Goal: Task Accomplishment & Management: Complete application form

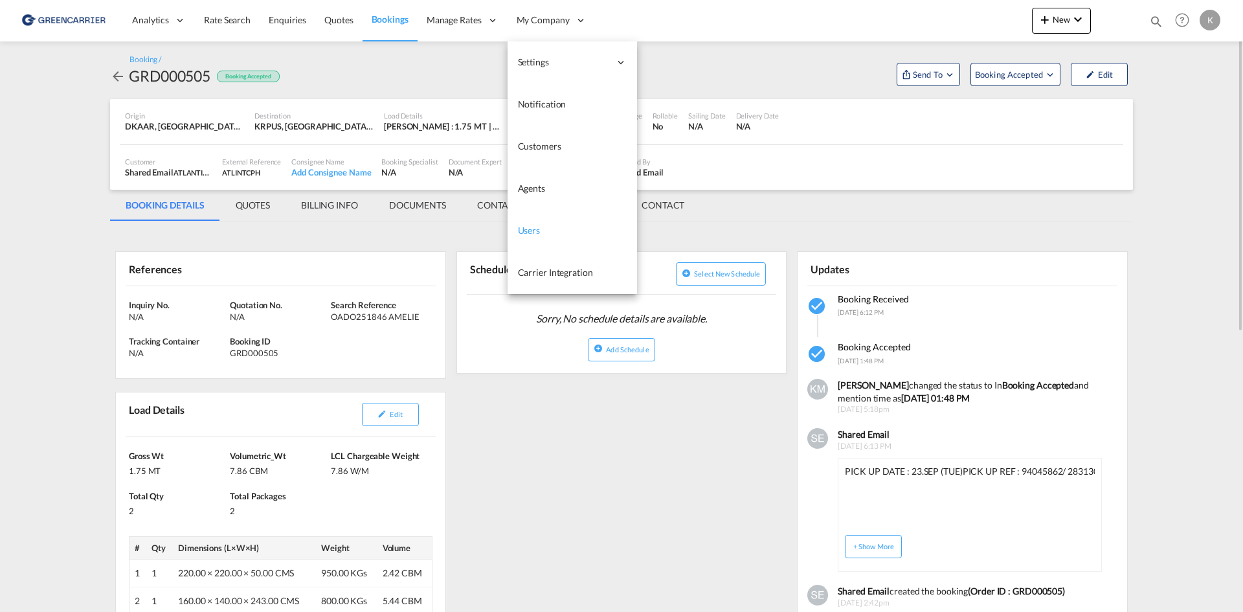
click at [528, 231] on span "Users" at bounding box center [529, 230] width 23 height 11
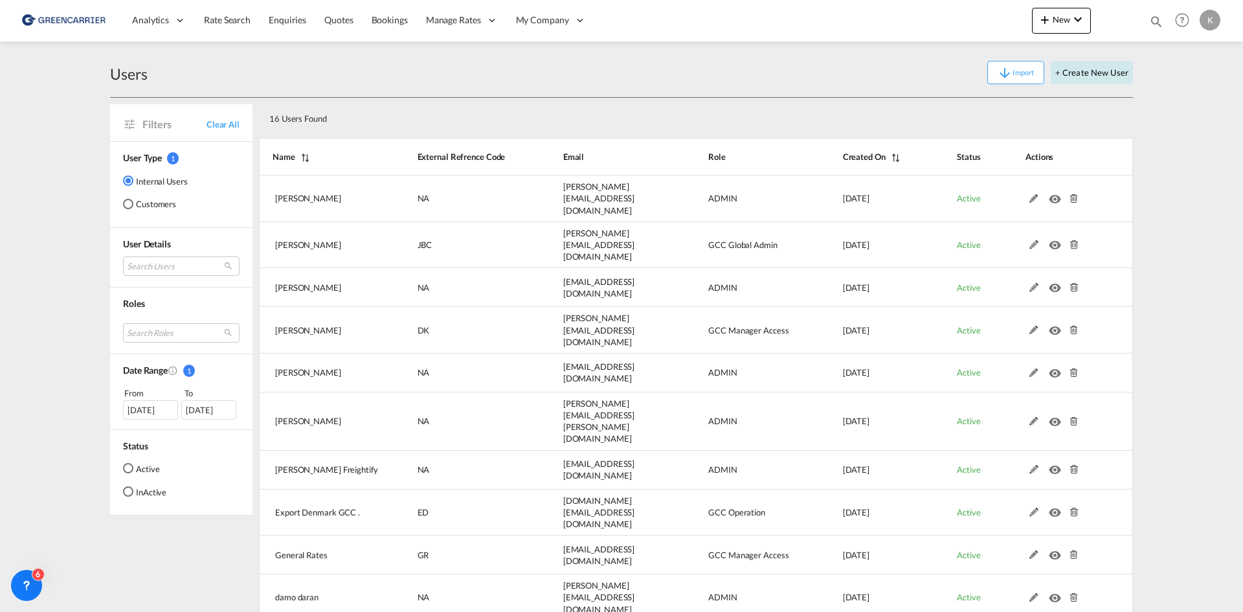
click at [1094, 74] on button "+ Create New User" at bounding box center [1092, 72] width 82 height 23
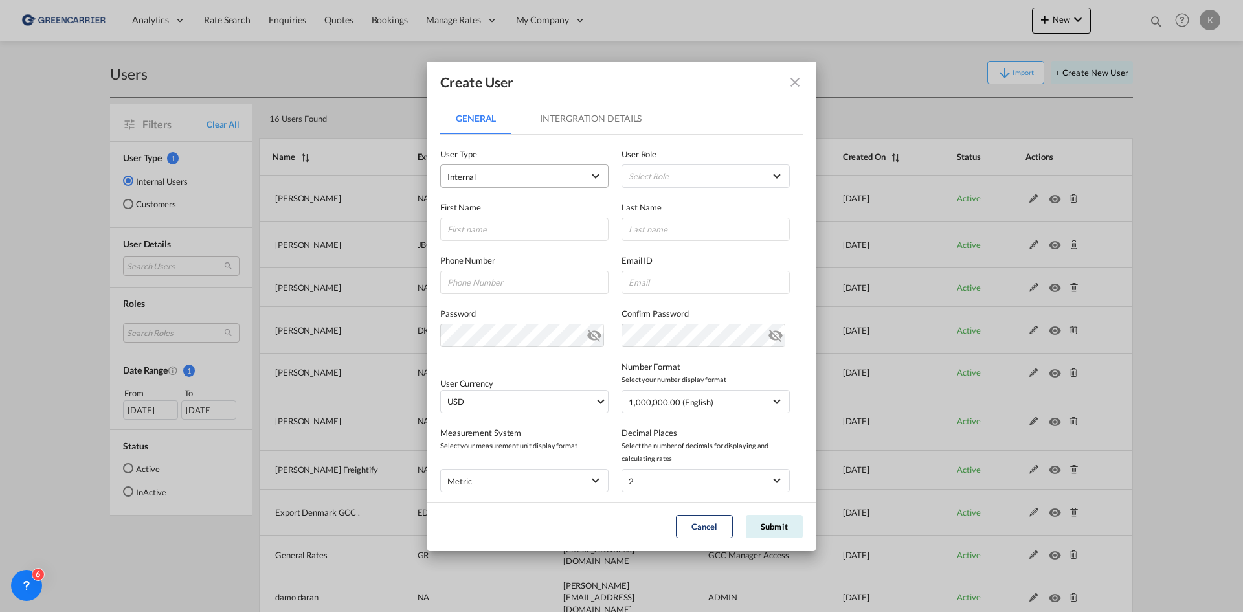
click at [565, 178] on span "Internal" at bounding box center [515, 176] width 136 height 13
click at [543, 203] on md-option "Customer" at bounding box center [523, 207] width 170 height 31
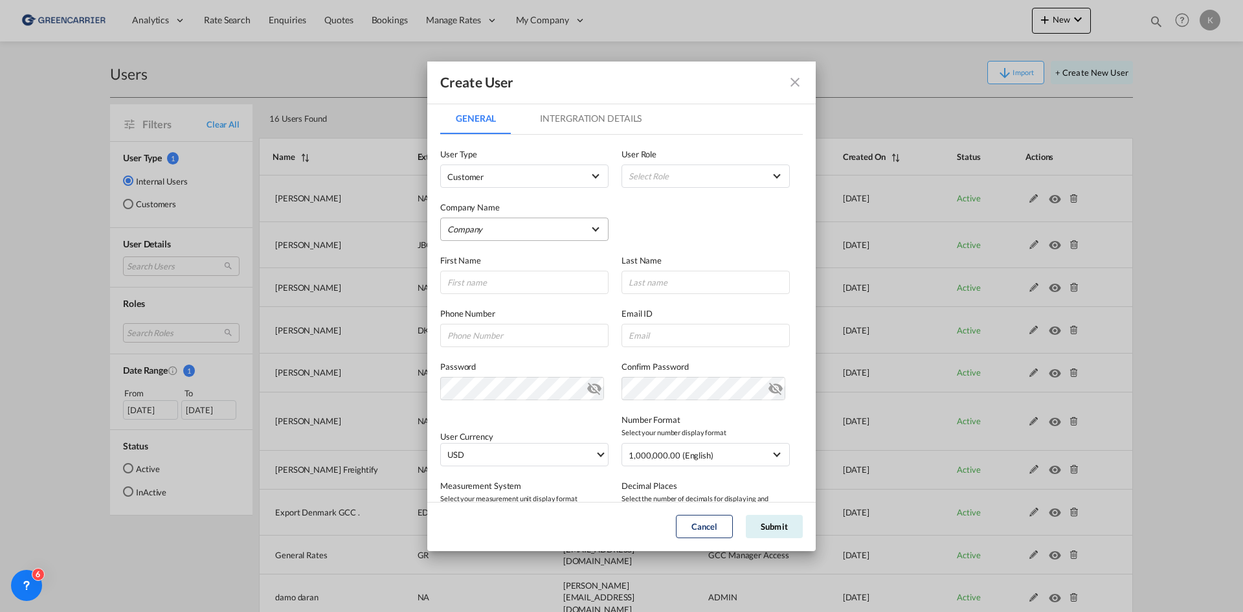
click at [512, 229] on md-select "Company [PERSON_NAME] Logistics DHL GLOBAL FORWARDING ([GEOGRAPHIC_DATA]) A/S E…" at bounding box center [524, 229] width 168 height 23
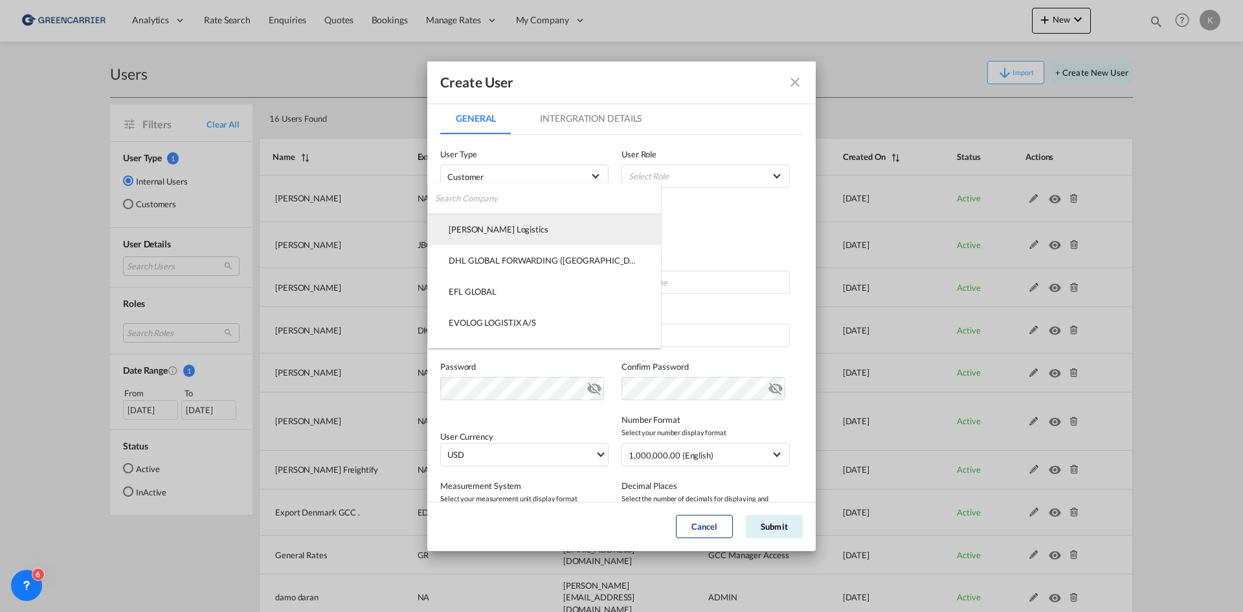
type md-option "f75dd190-d7ee-11ef-b3ca-05c278e7c39e"
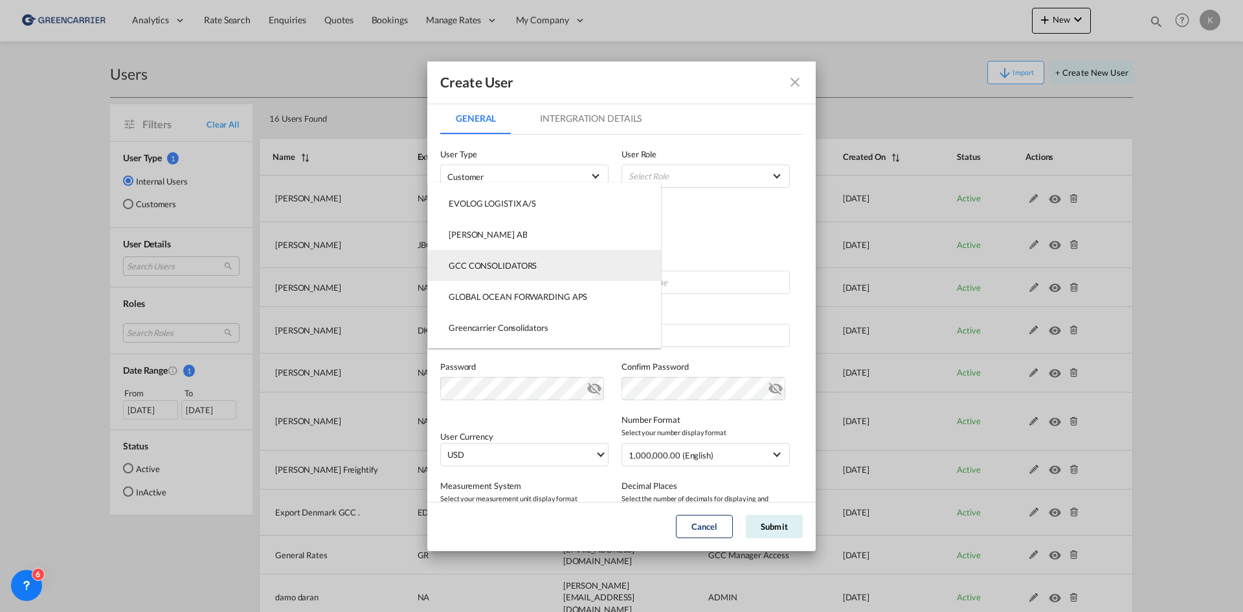
type md-option "95a3b240-d4c5-11ef-9d93-fbe7deb8cbda"
type md-option "6ce933f0-d339-11ef-8514-7139ad2421a3"
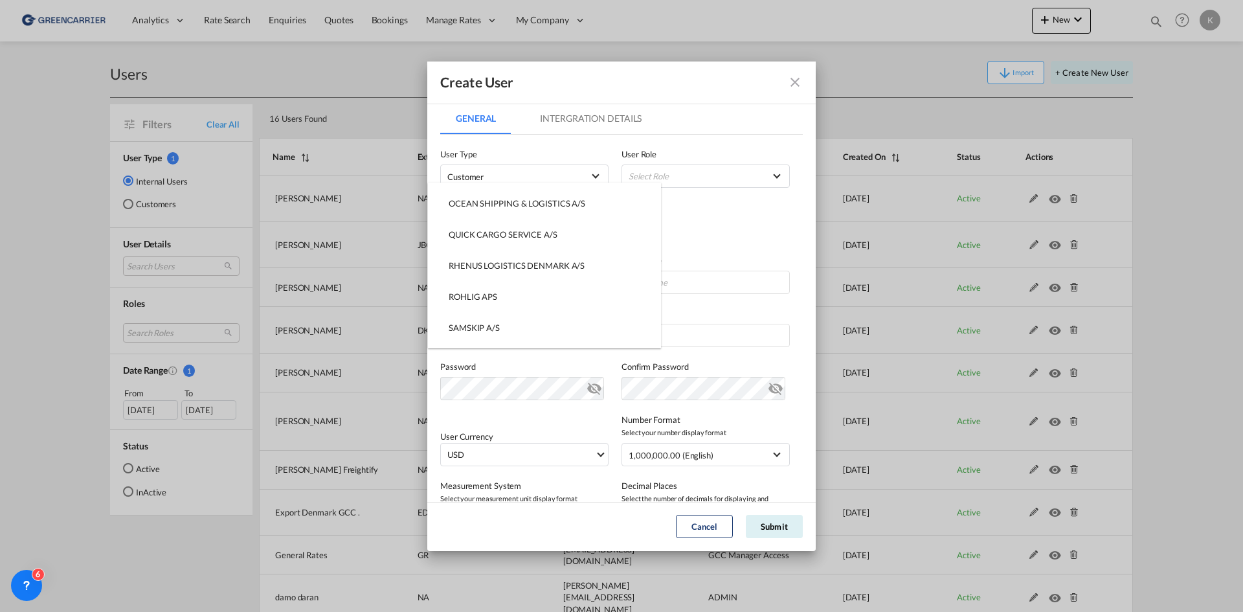
type md-option "1172fd00-2f1d-11f0-a39a-292b4d6d1245"
click at [735, 213] on md-backdrop at bounding box center [621, 306] width 1243 height 612
click at [513, 234] on md-select "Company" at bounding box center [524, 229] width 168 height 23
click at [515, 203] on input "search" at bounding box center [548, 198] width 226 height 31
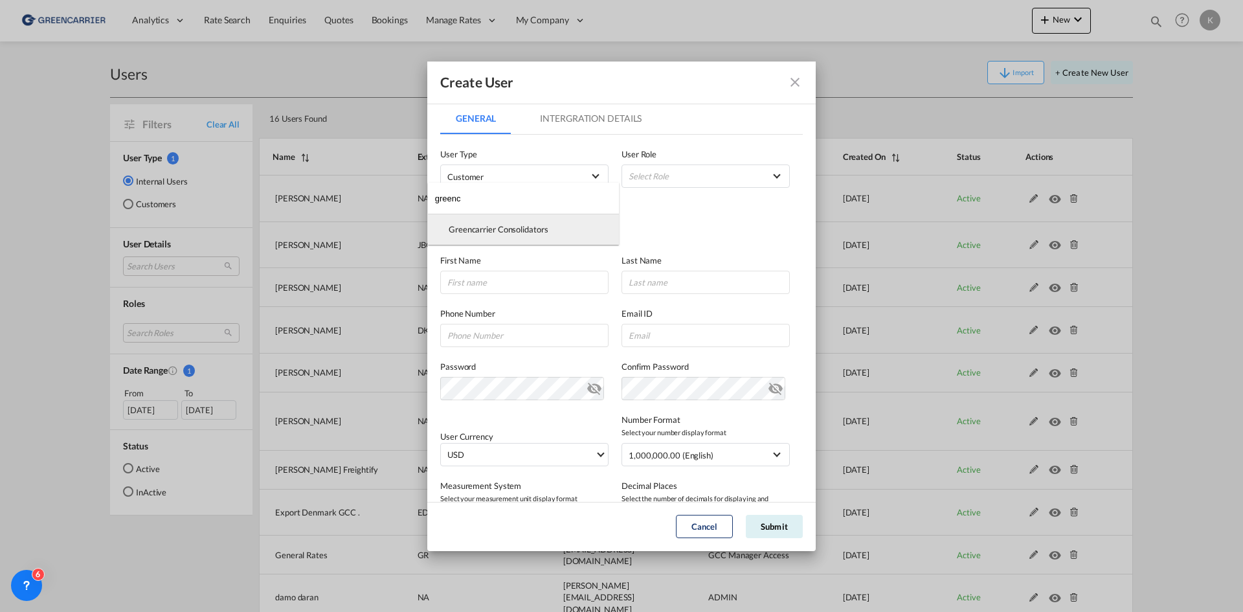
type input "greenc"
click at [508, 223] on md-option "Greencarrier Consolidators" at bounding box center [523, 229] width 191 height 31
click at [704, 177] on md-select "Select Role BCO GLOBAL GCC Customers FCL USER_DEFINED GCC Customers LCL USER_DE…" at bounding box center [706, 175] width 168 height 23
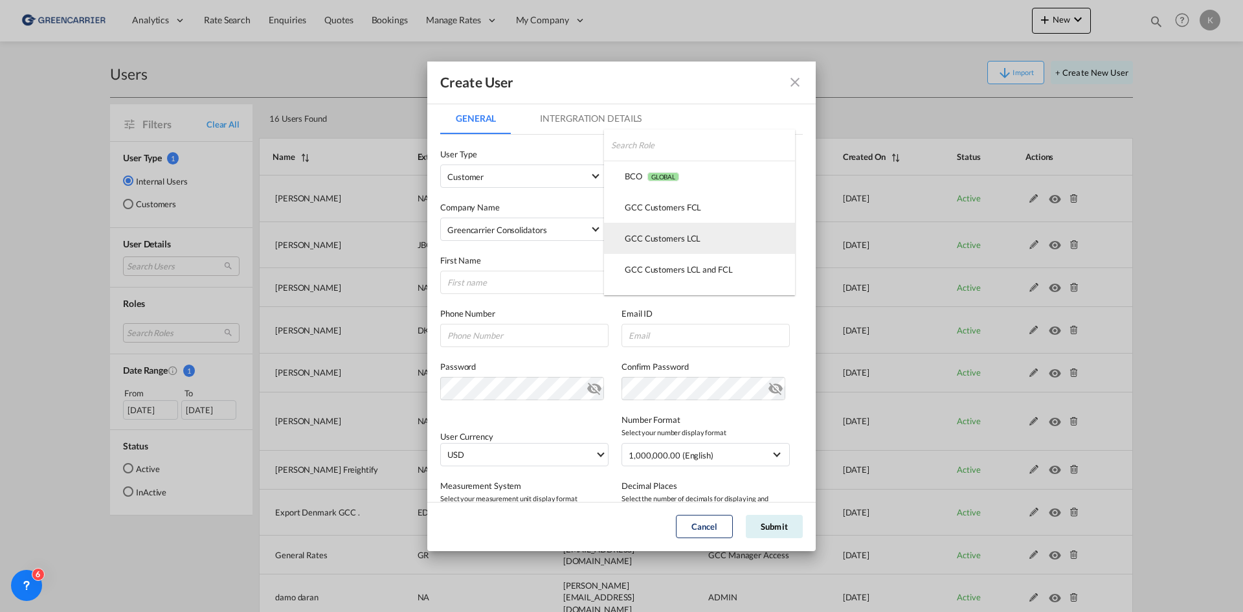
click at [691, 235] on div "GCC Customers LCL USER_DEFINED" at bounding box center [663, 238] width 76 height 12
click at [515, 284] on input "GeneralIntergration Details ..." at bounding box center [524, 282] width 168 height 23
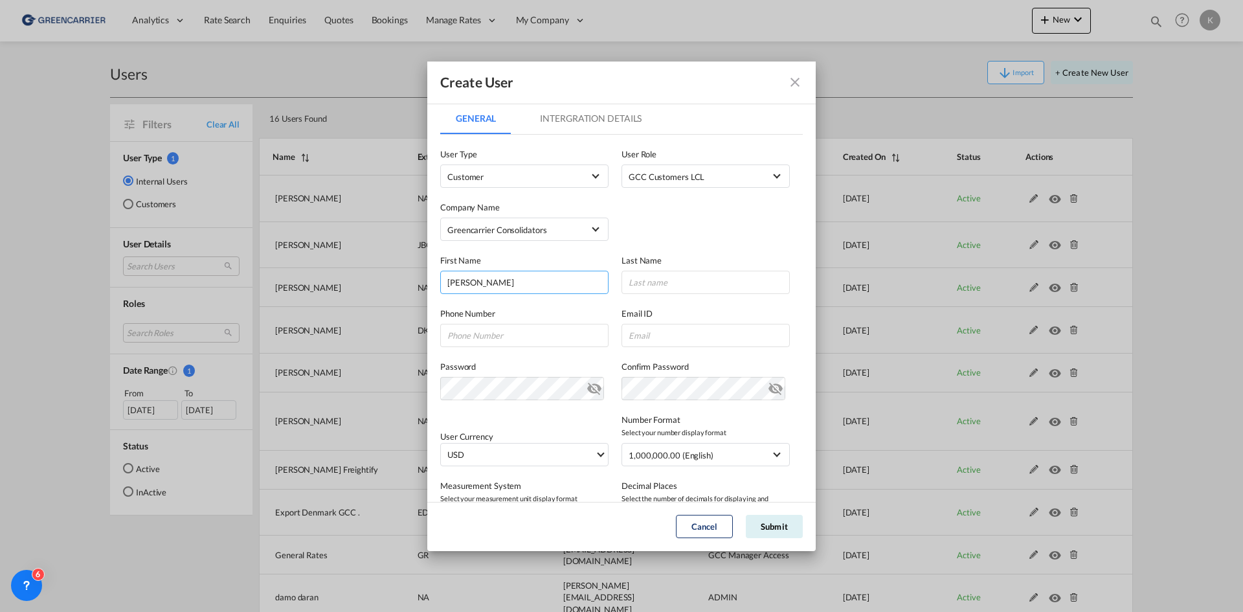
type input "[PERSON_NAME]"
paste input "[PERSON_NAME][EMAIL_ADDRESS][PERSON_NAME][DOMAIN_NAME]"
type input "[PERSON_NAME][EMAIL_ADDRESS][PERSON_NAME][DOMAIN_NAME]"
click at [774, 524] on button "Submit" at bounding box center [774, 526] width 57 height 23
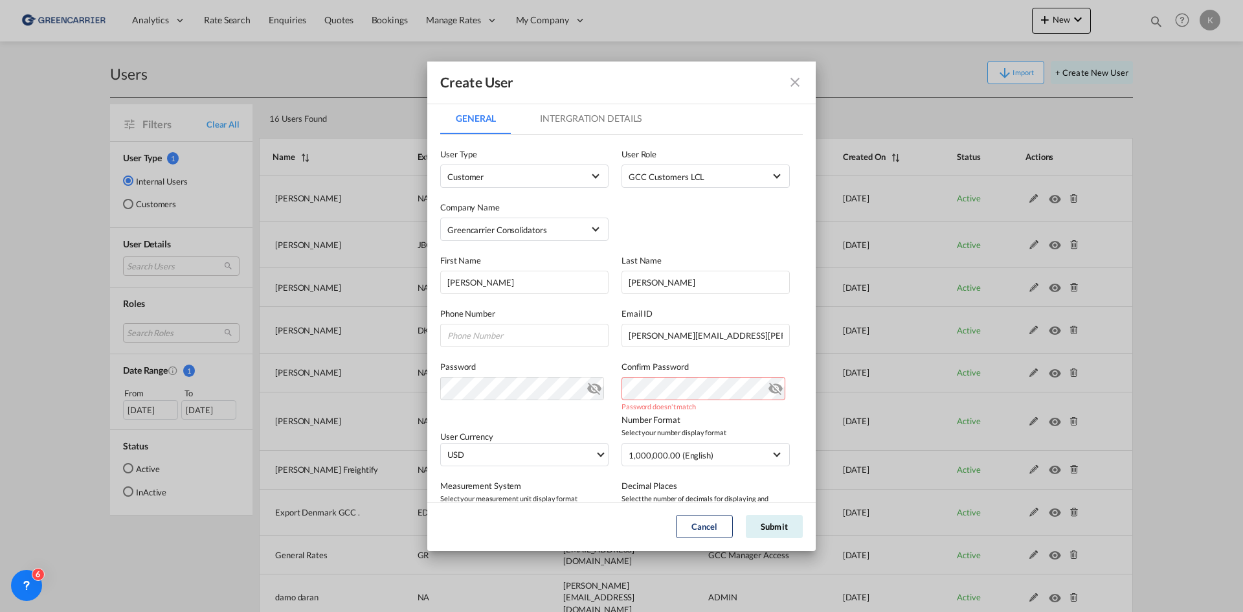
click at [768, 386] on md-icon "icon-eye-off" at bounding box center [776, 386] width 16 height 16
click at [589, 386] on md-icon "icon-eye-off" at bounding box center [595, 386] width 16 height 16
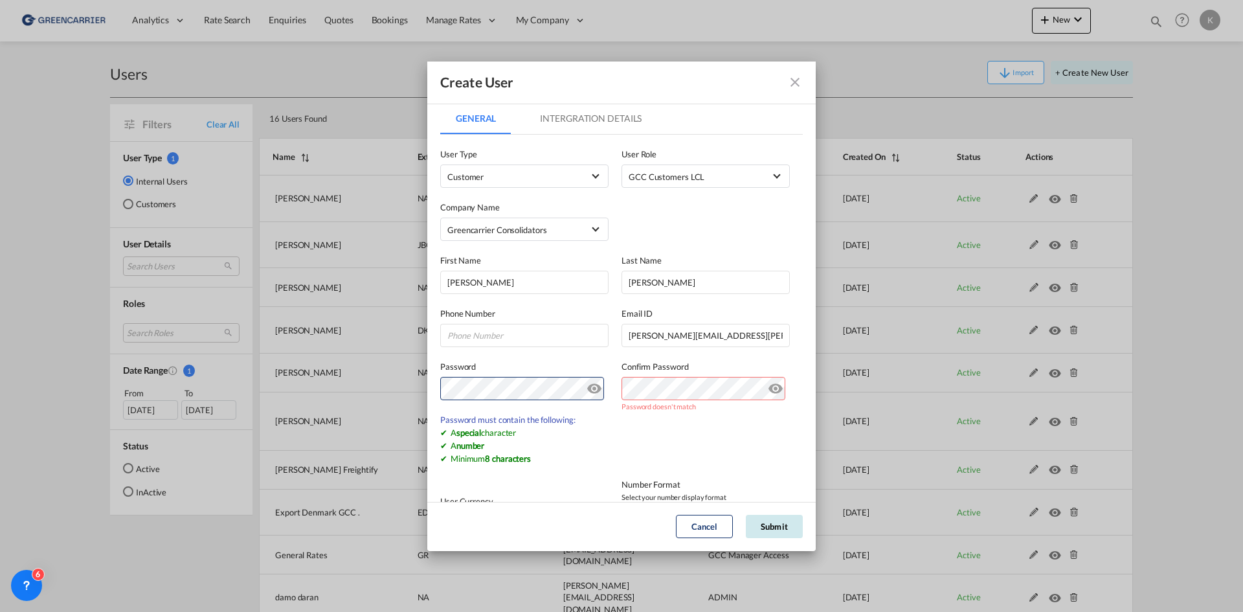
click at [781, 530] on button "Submit" at bounding box center [774, 526] width 57 height 23
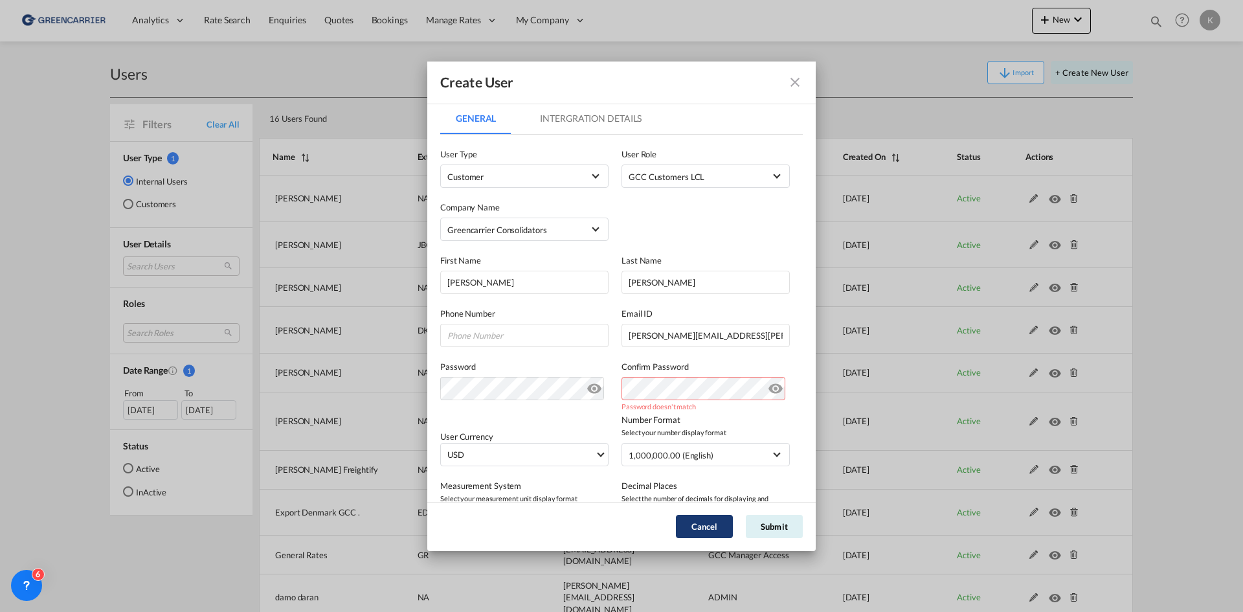
click at [698, 524] on button "Cancel" at bounding box center [704, 526] width 57 height 23
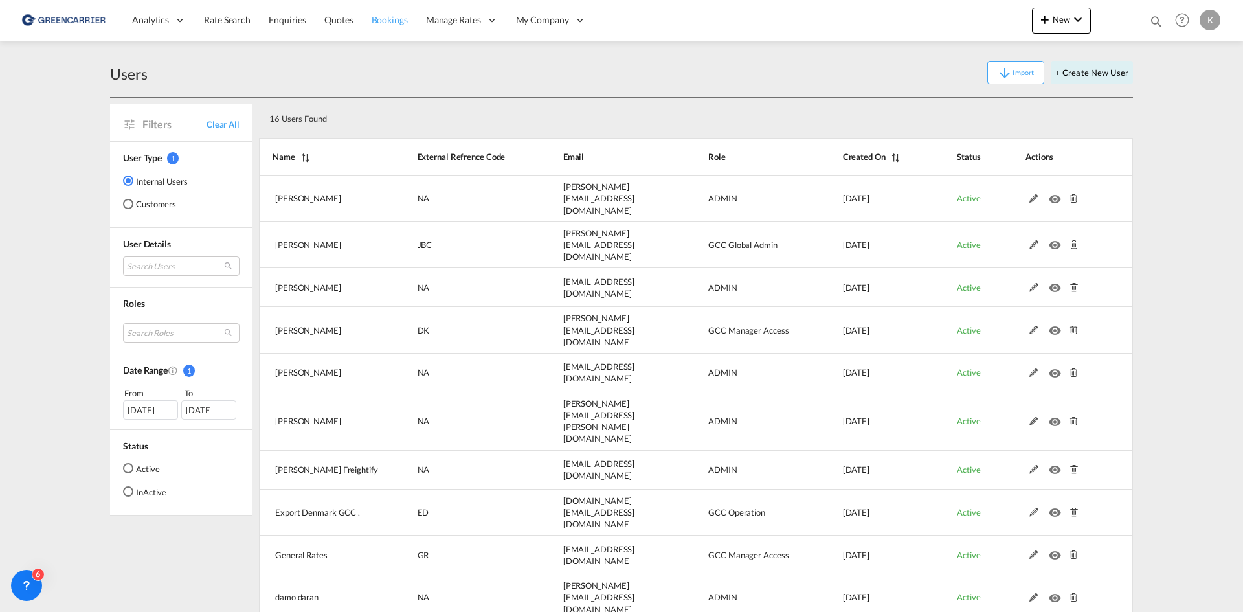
click at [394, 23] on span "Bookings" at bounding box center [390, 19] width 36 height 11
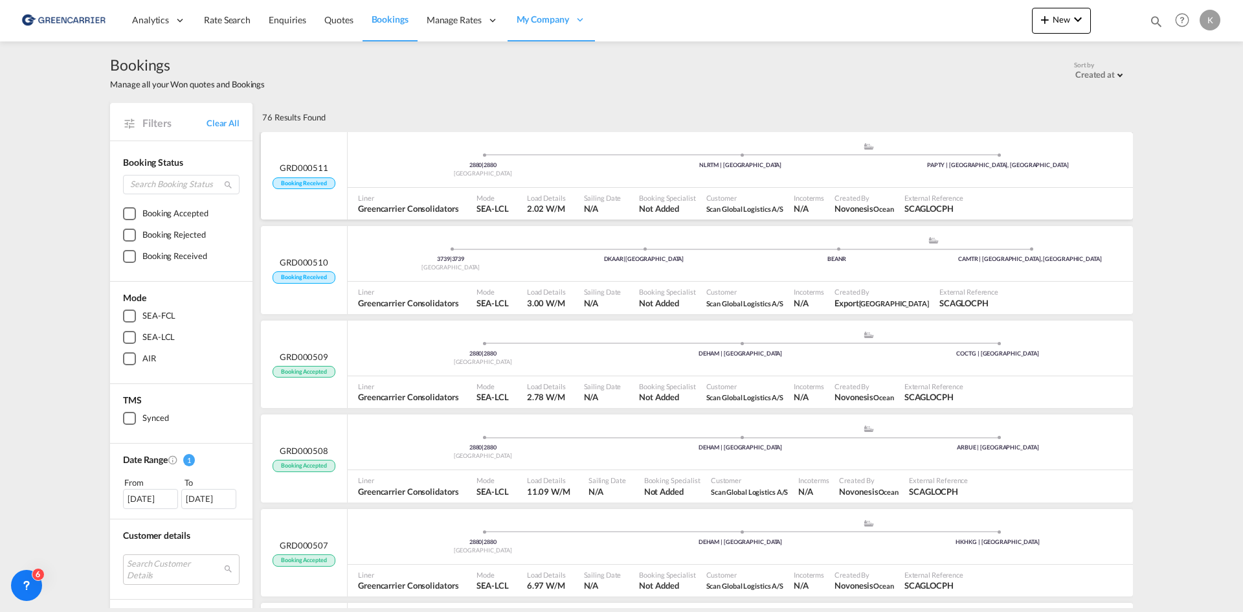
click at [637, 171] on div "2880 | 2880 [GEOGRAPHIC_DATA] .a{fill:#aaa8ad;} .a{fill:#aaa8ad;} NLRTM | [GEOG…" at bounding box center [740, 161] width 785 height 39
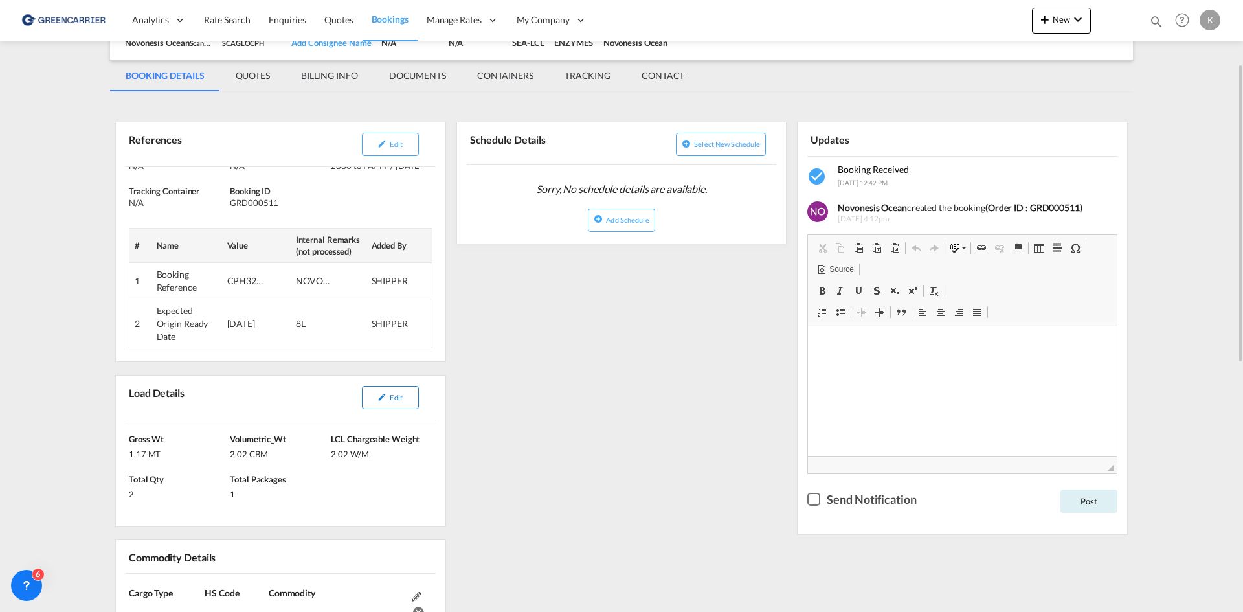
click at [404, 402] on button "Edit" at bounding box center [390, 397] width 57 height 23
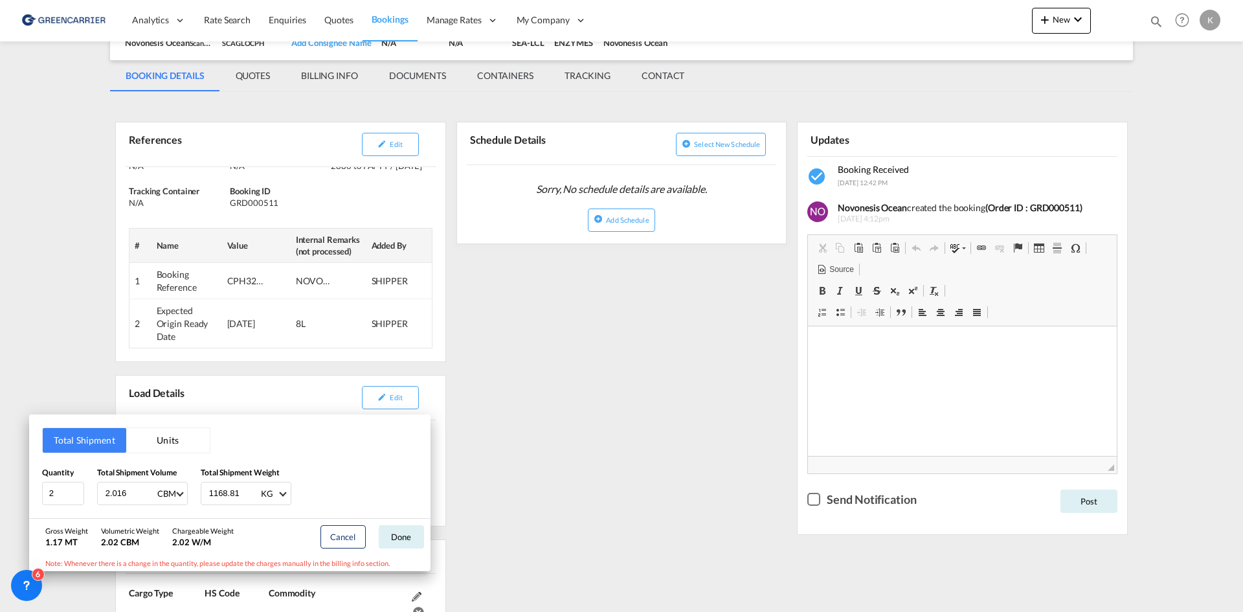
click at [497, 367] on div "Total Shipment Units Quantity 2 Total Shipment Volume 2.016 CBM CBM CFT Total S…" at bounding box center [621, 306] width 1243 height 612
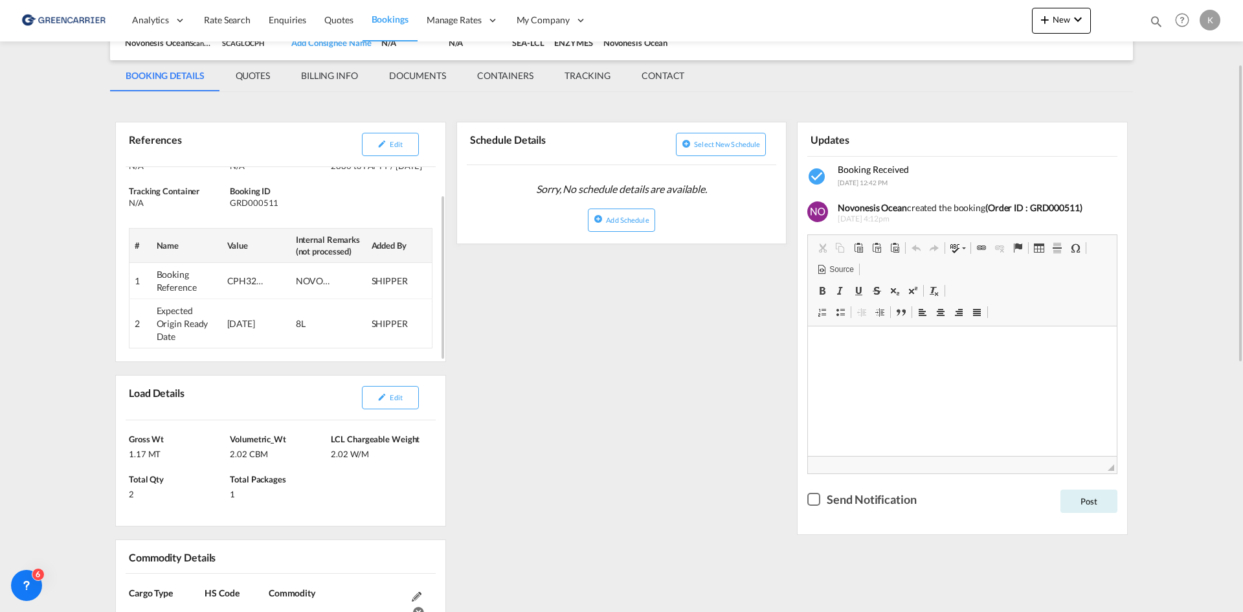
click at [262, 201] on div "GRD000511" at bounding box center [279, 203] width 98 height 12
copy div "GRD000511"
click at [383, 144] on md-icon "icon-pencil" at bounding box center [381, 143] width 9 height 9
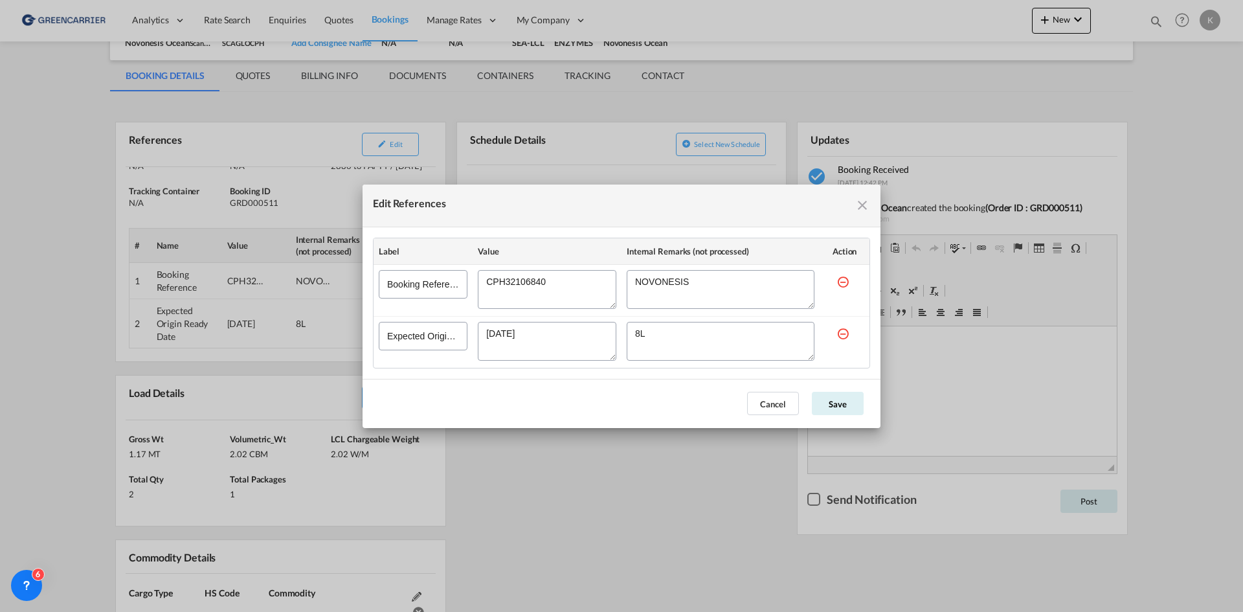
click at [528, 289] on textarea "Edit References" at bounding box center [547, 289] width 139 height 39
click at [785, 408] on button "Cancel" at bounding box center [773, 403] width 52 height 23
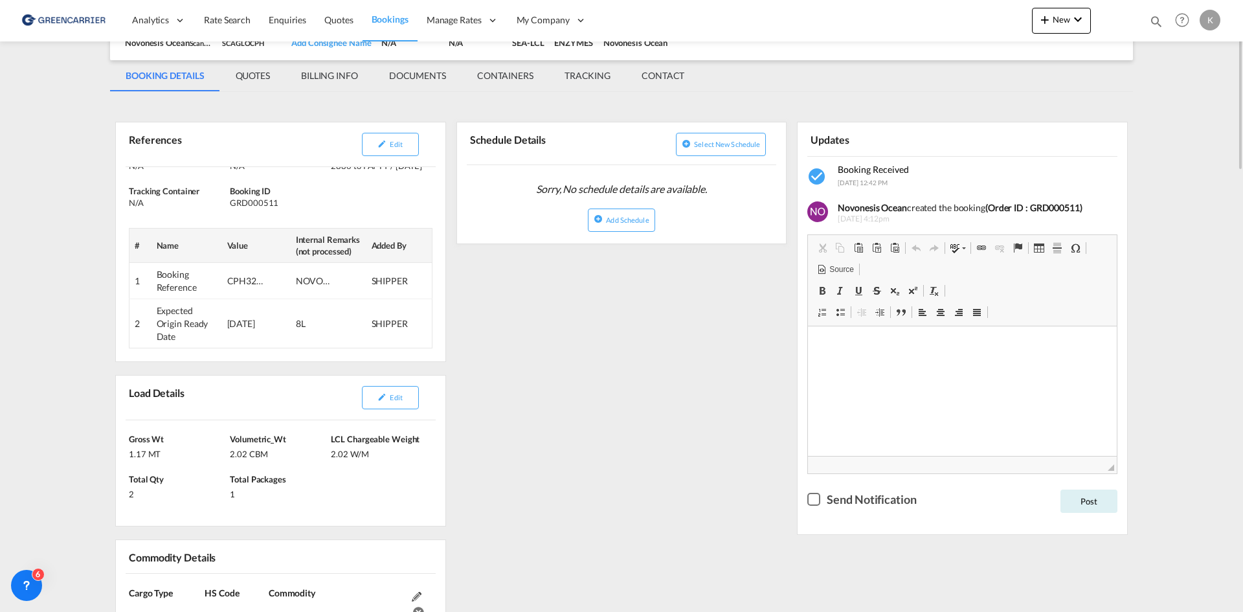
scroll to position [0, 0]
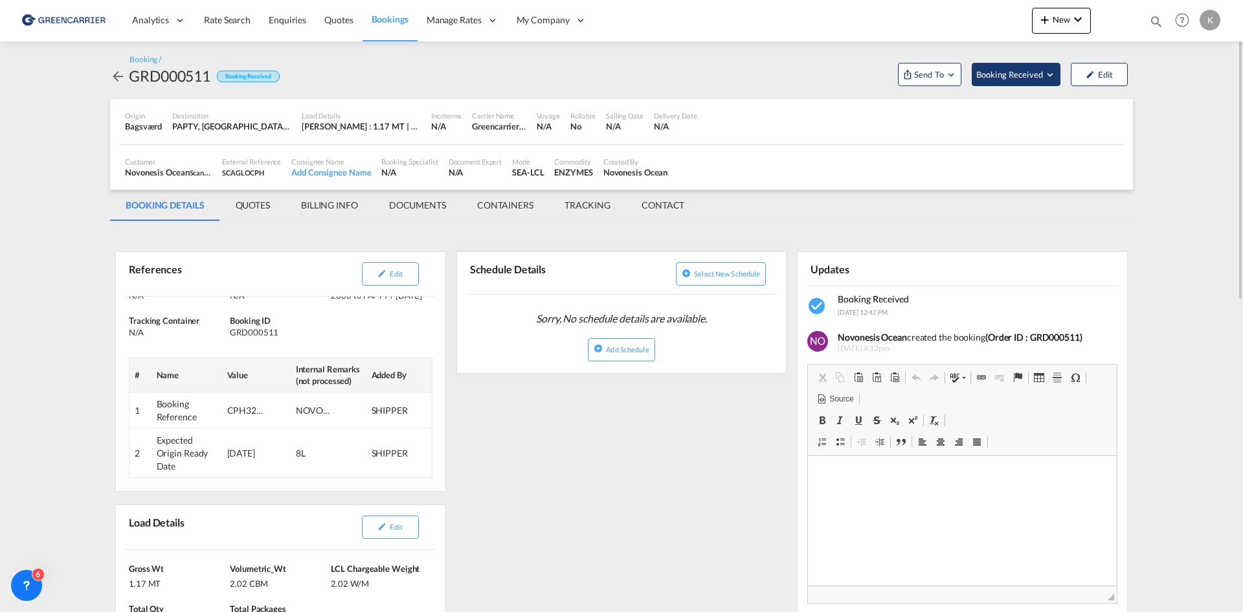
click at [1013, 80] on span "Booking Received" at bounding box center [1010, 74] width 68 height 13
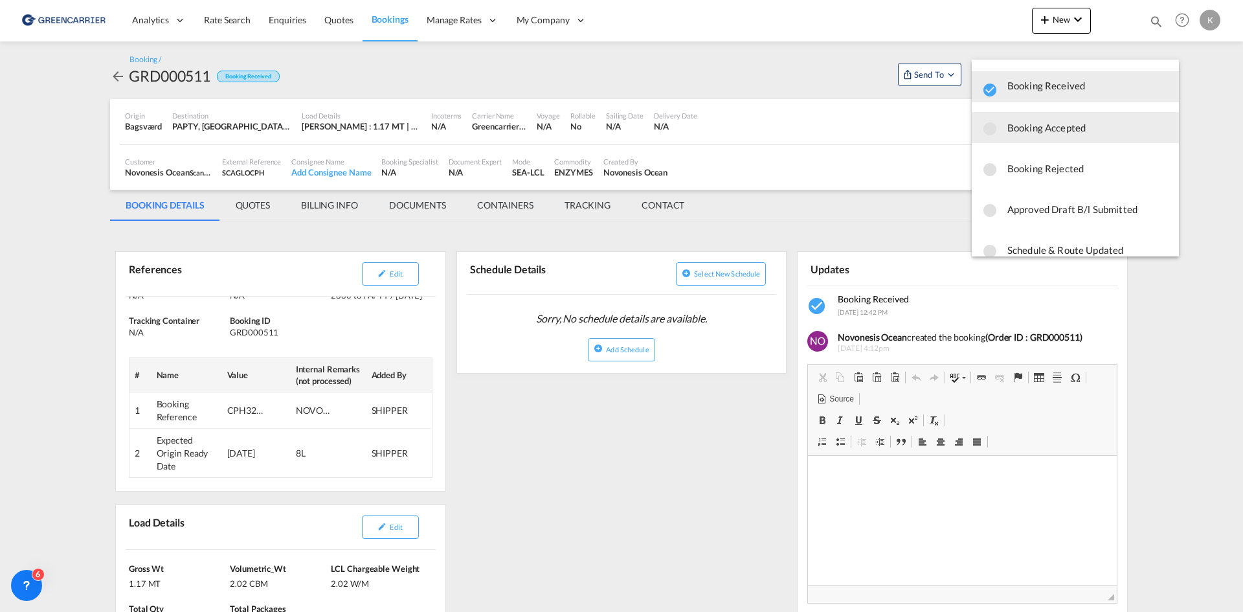
click at [1020, 130] on span "Booking Accepted" at bounding box center [1087, 127] width 161 height 23
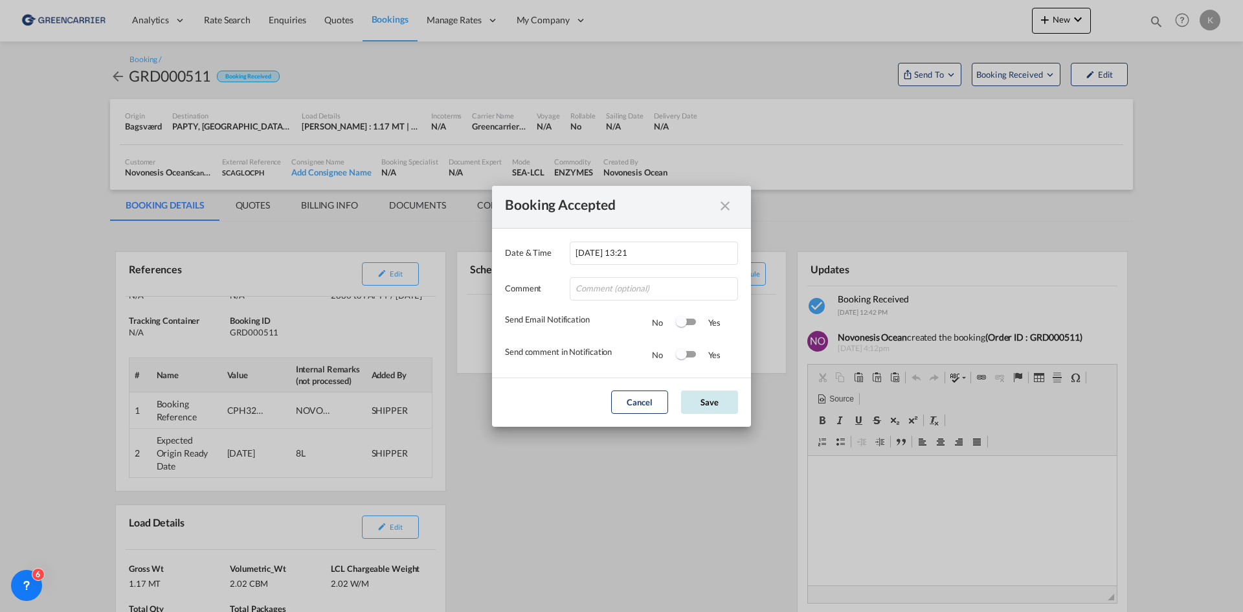
click at [696, 402] on button "Save" at bounding box center [709, 401] width 57 height 23
